Goal: Transaction & Acquisition: Download file/media

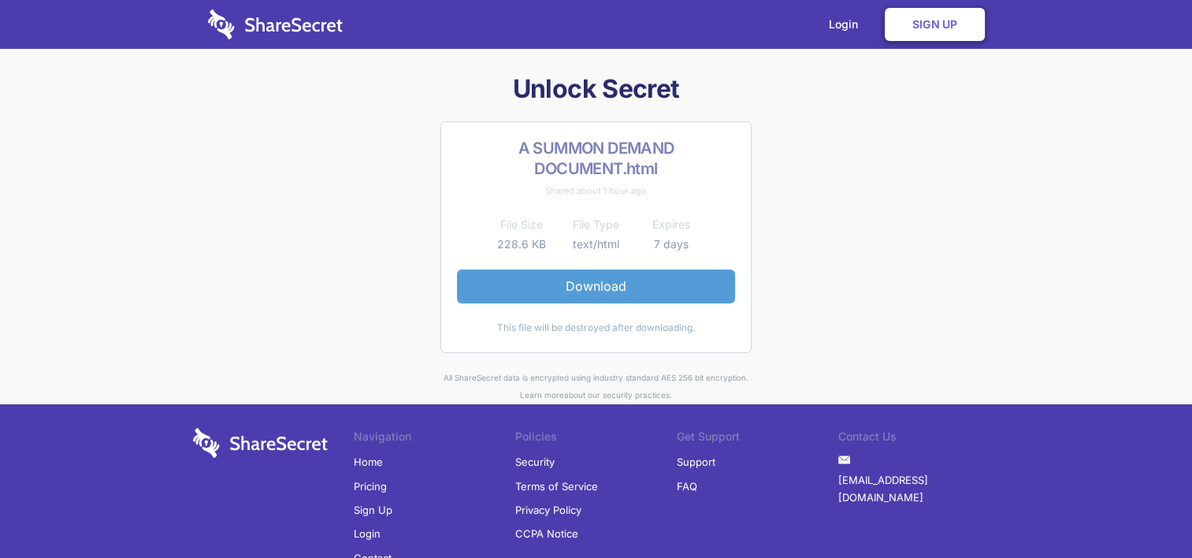
click at [605, 281] on link "Download" at bounding box center [596, 285] width 278 height 33
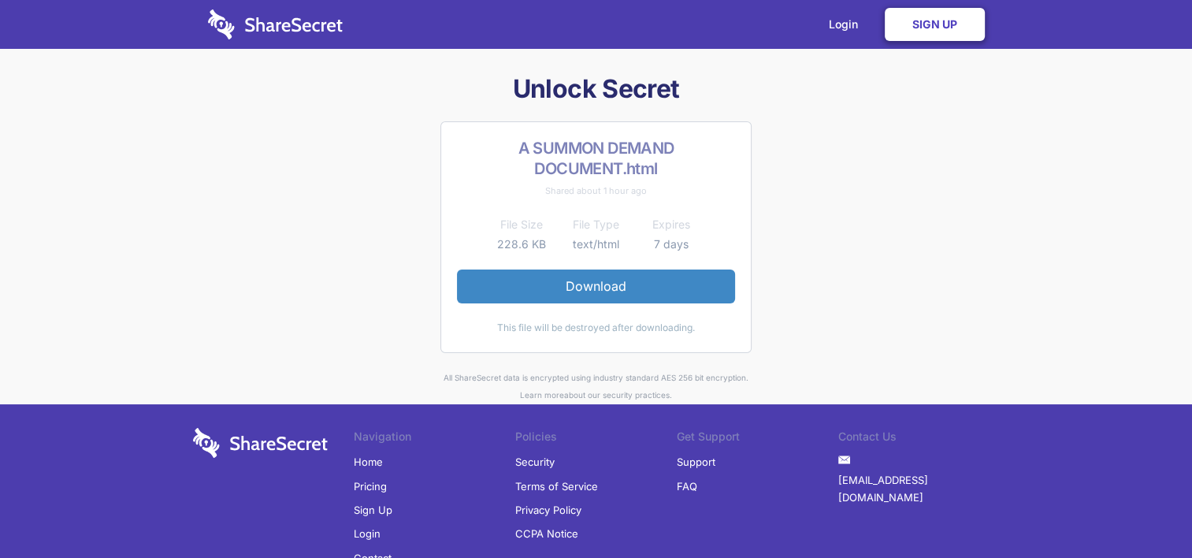
click at [929, 15] on link "Sign Up" at bounding box center [935, 24] width 100 height 33
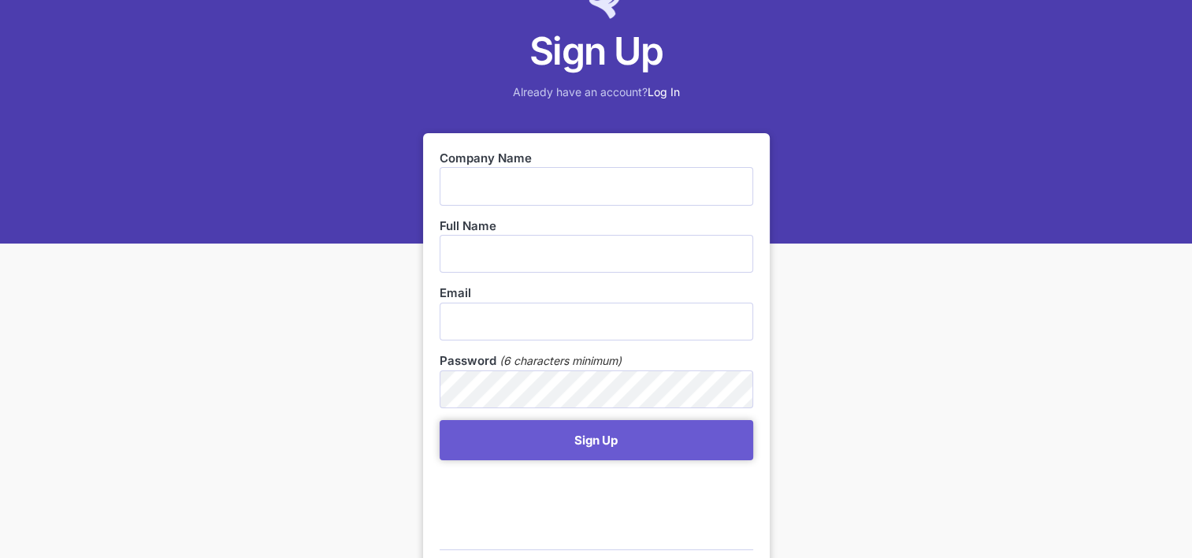
scroll to position [236, 0]
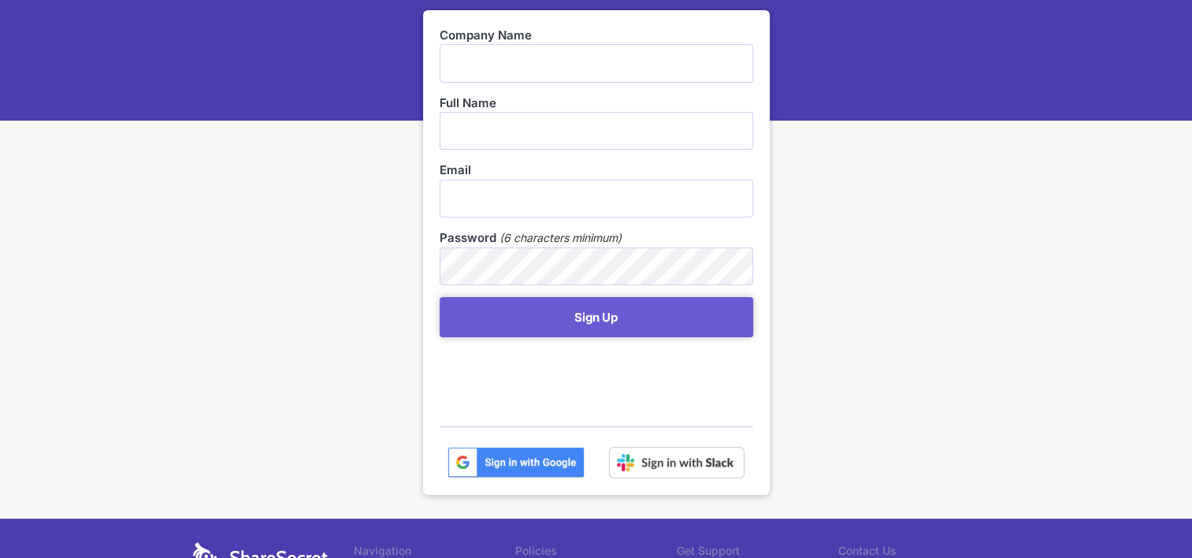
click at [679, 56] on input "text" at bounding box center [597, 63] width 314 height 38
click at [635, 70] on input "text" at bounding box center [597, 63] width 314 height 38
type input "Centre for the Advancement of Science and Mathematics Education Trust"
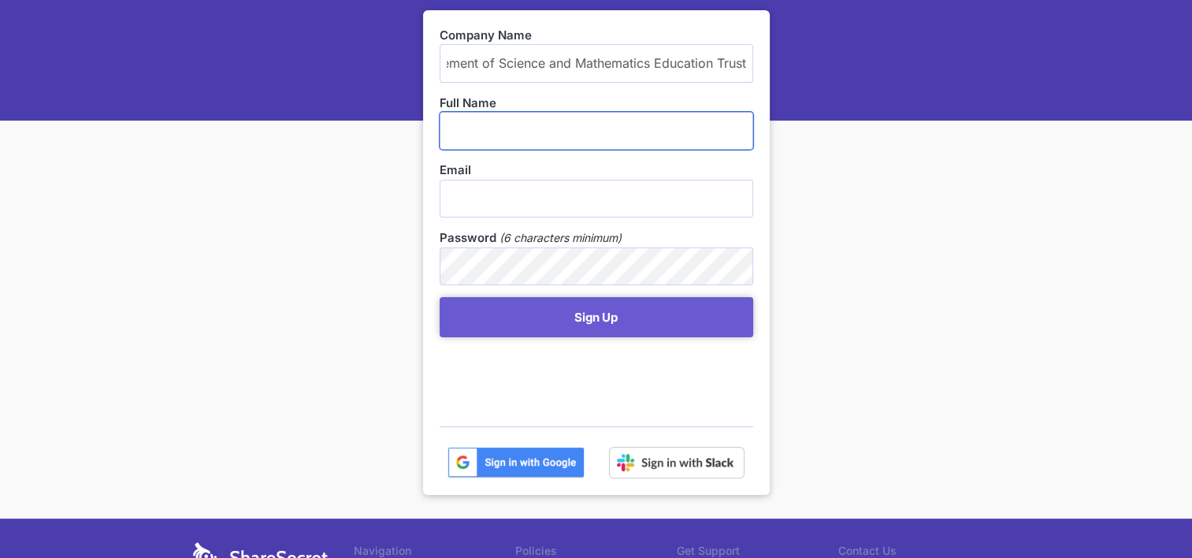
scroll to position [0, 0]
click at [612, 136] on input "text" at bounding box center [597, 131] width 314 height 38
type input "Mduduzi Biyela"
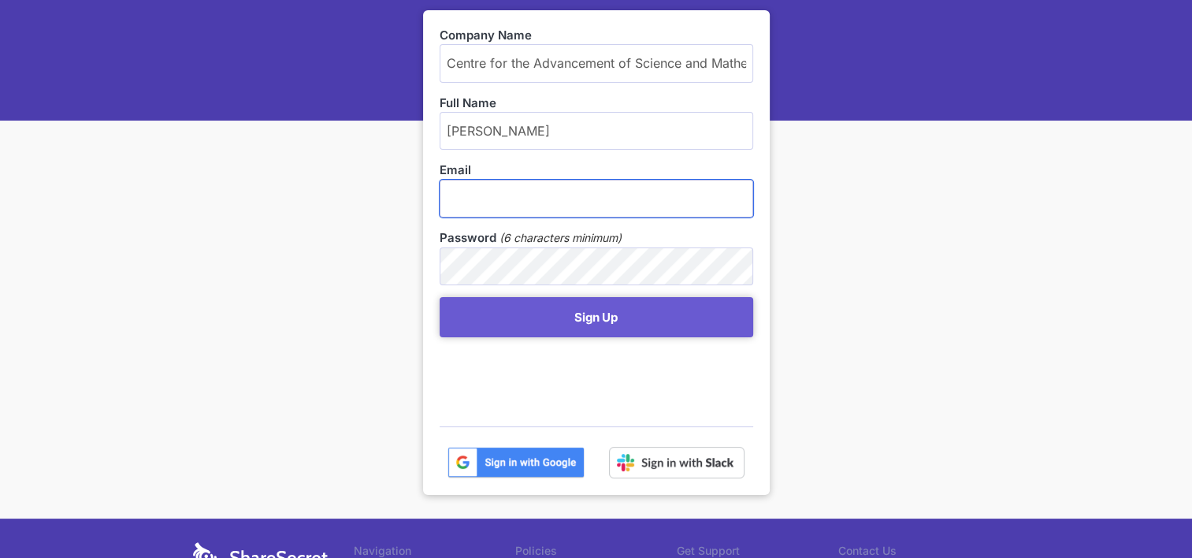
click at [607, 185] on input "email" at bounding box center [597, 199] width 314 height 38
type input "mduduzi@casme.org.za"
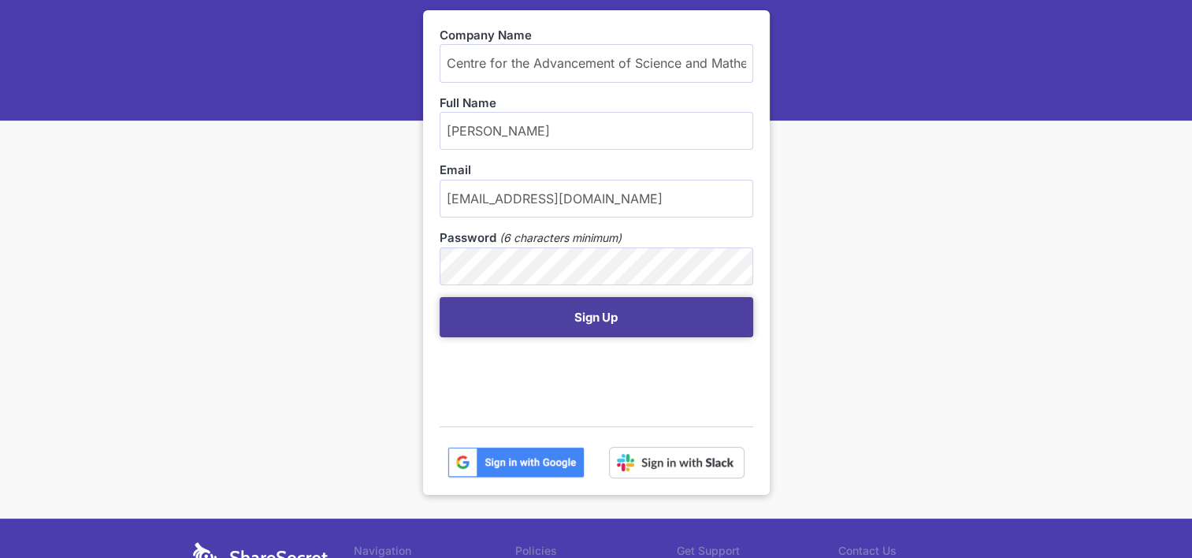
click at [583, 317] on button "Sign Up" at bounding box center [597, 317] width 314 height 40
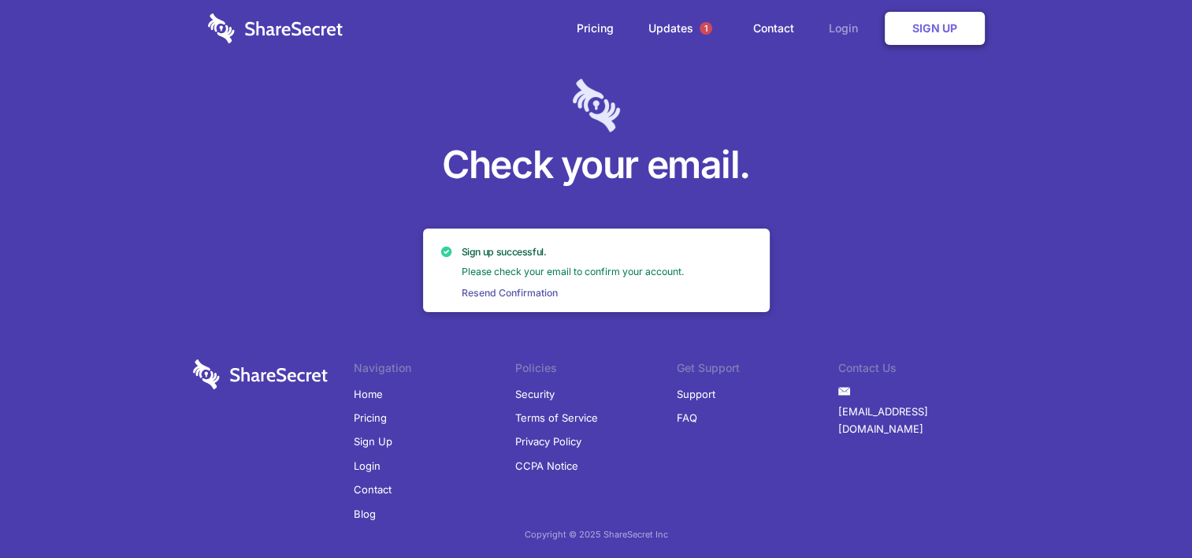
click at [839, 24] on link "Login" at bounding box center [847, 28] width 69 height 49
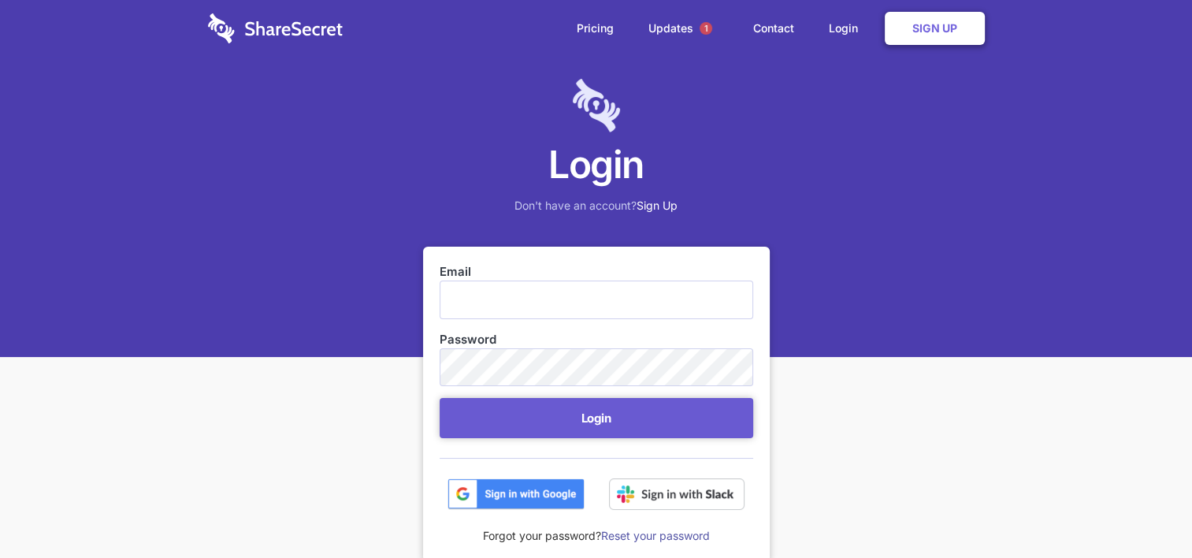
click at [539, 293] on input "Email" at bounding box center [597, 299] width 314 height 38
type input "[EMAIL_ADDRESS][DOMAIN_NAME]"
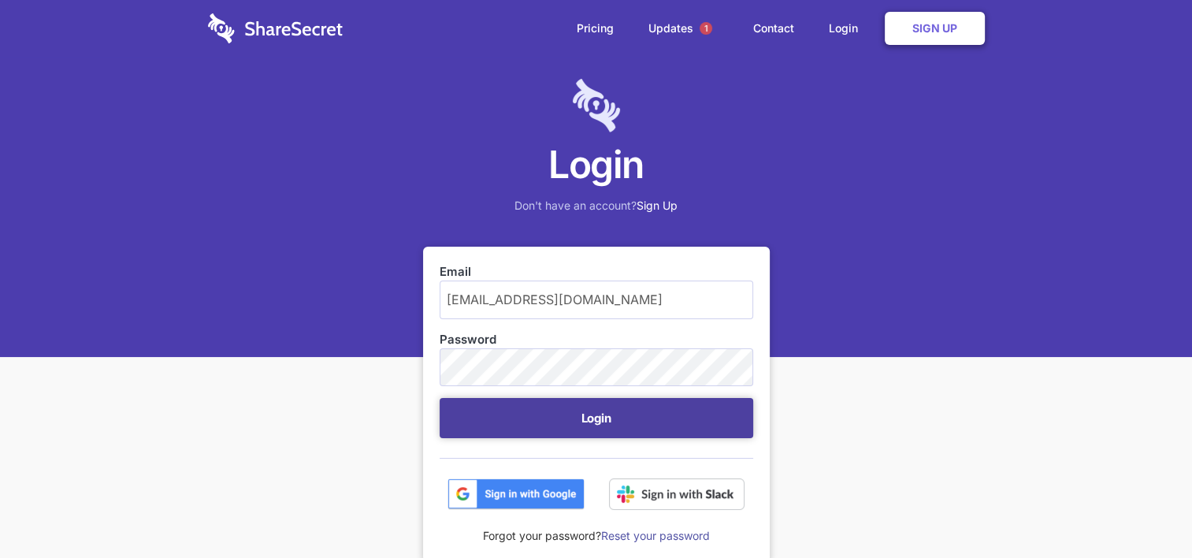
click at [592, 418] on button "Login" at bounding box center [597, 418] width 314 height 40
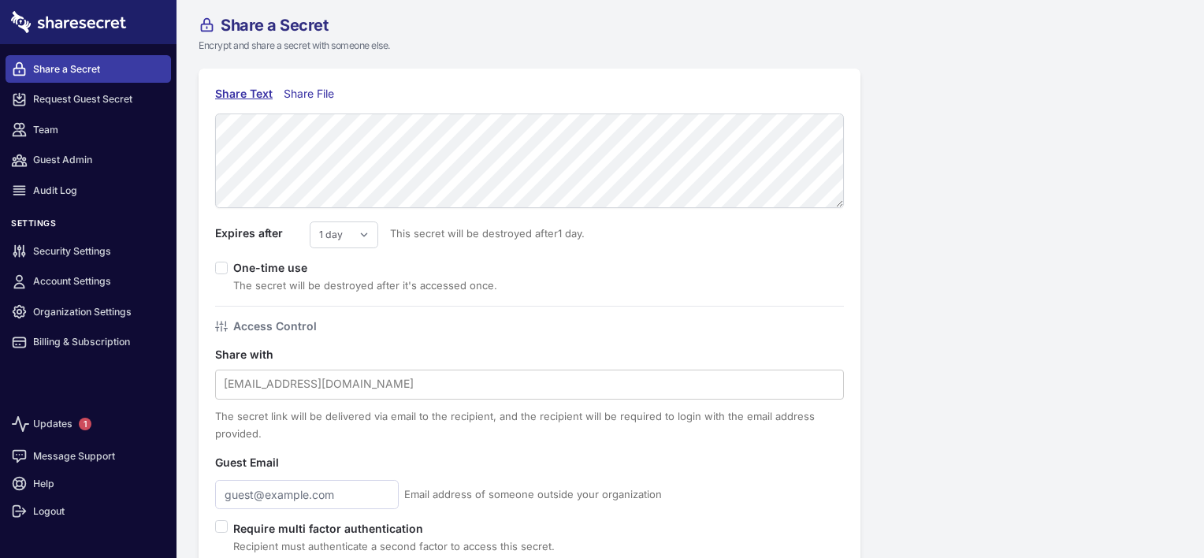
scroll to position [85, 0]
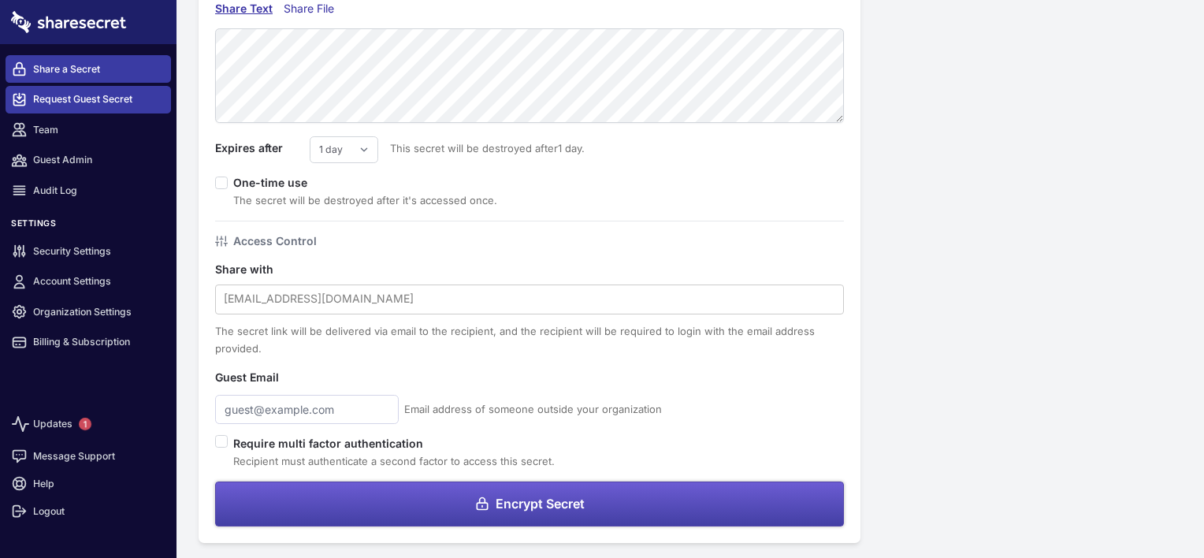
click at [19, 97] on icon at bounding box center [19, 99] width 11 height 12
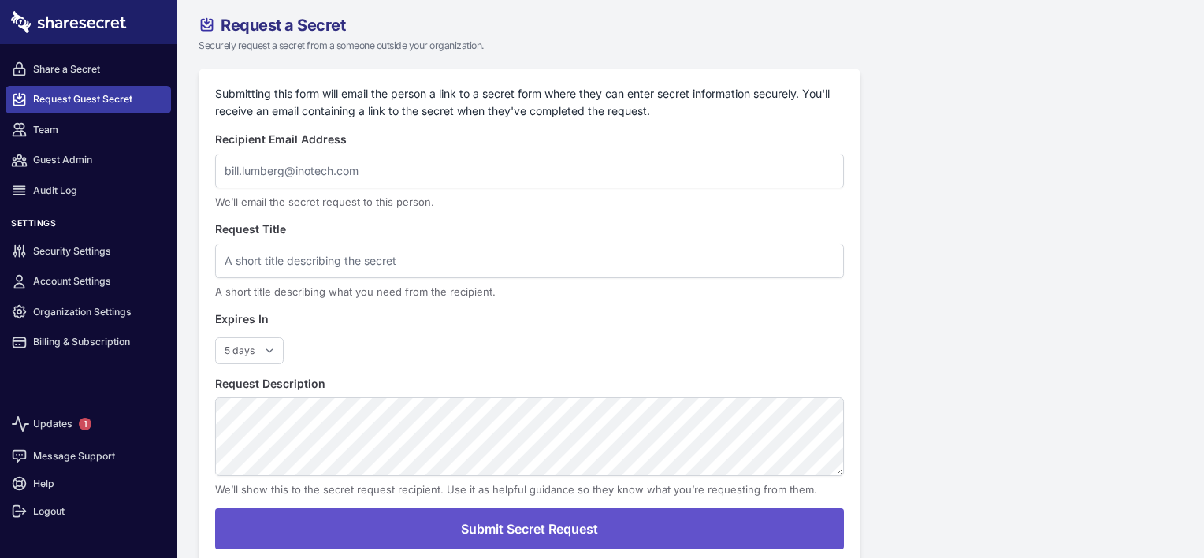
select select "5"
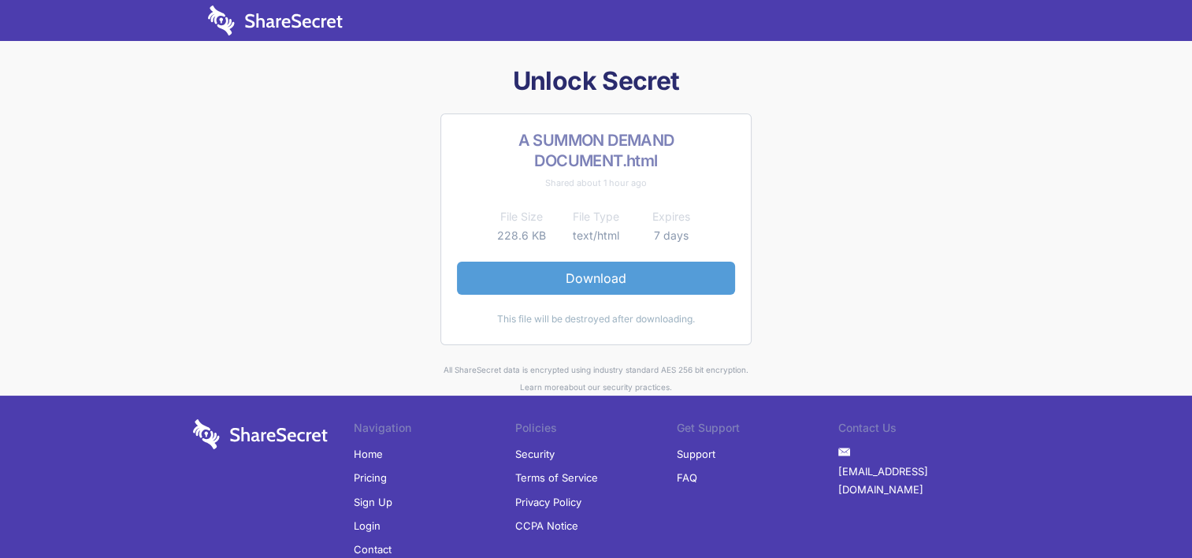
click at [624, 277] on link "Download" at bounding box center [596, 278] width 278 height 33
